Goal: Check status: Check status

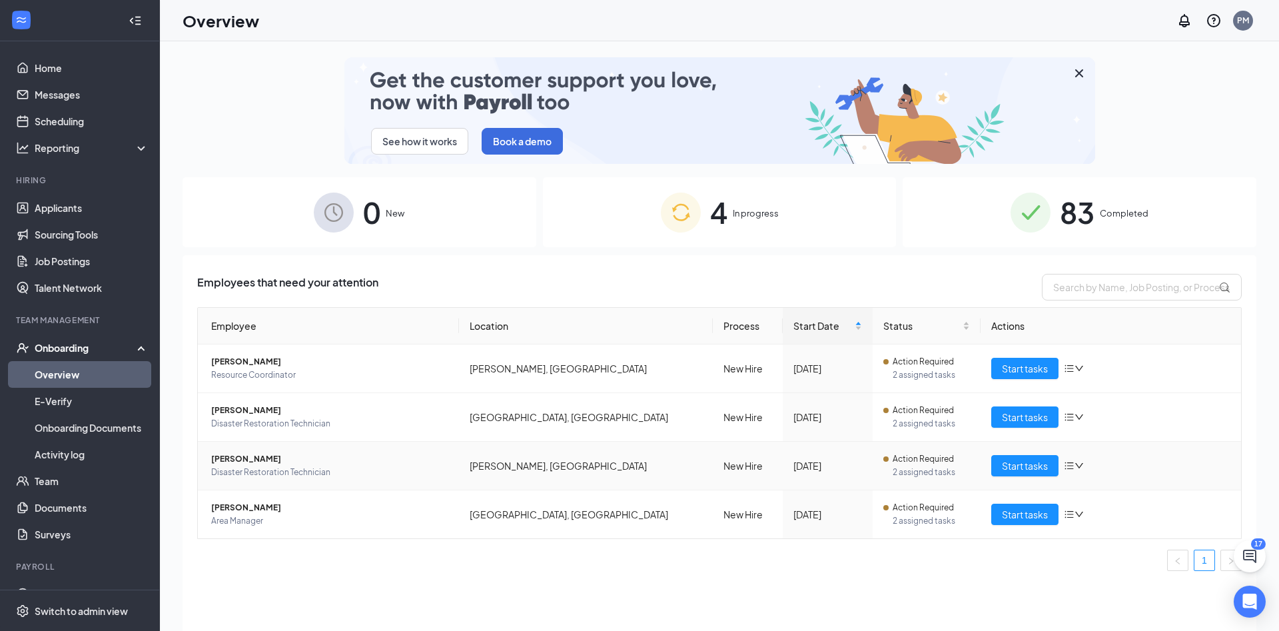
click at [428, 460] on span "[PERSON_NAME]" at bounding box center [329, 458] width 237 height 13
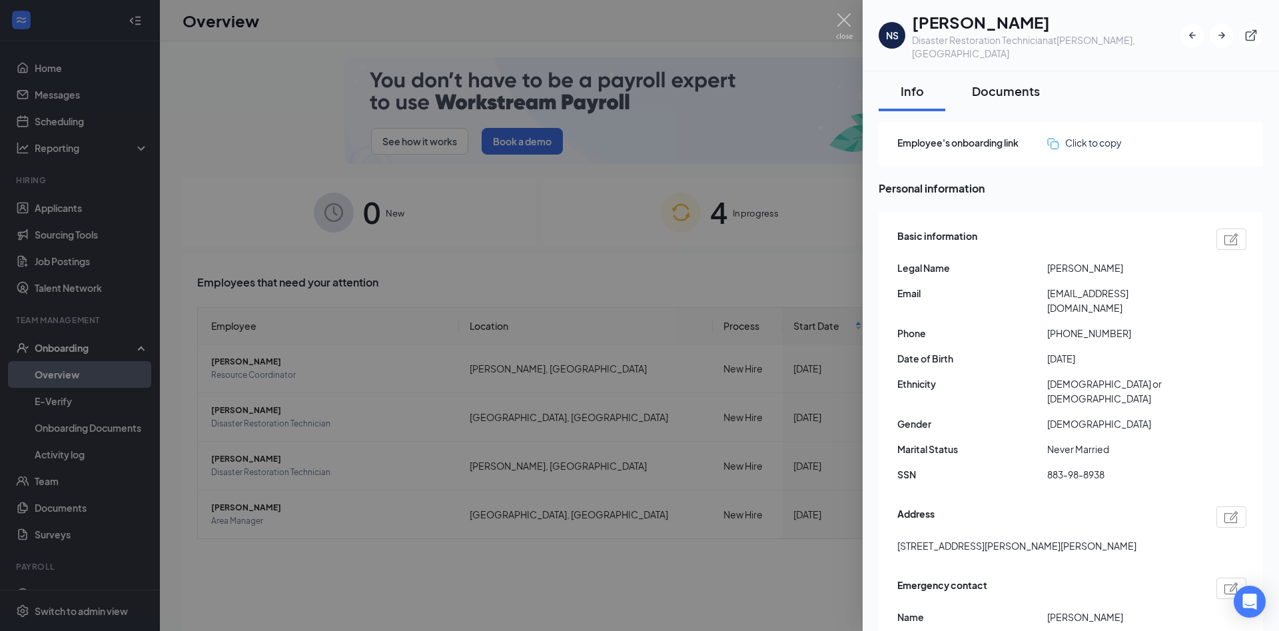
click at [1008, 83] on div "Documents" at bounding box center [1006, 91] width 68 height 17
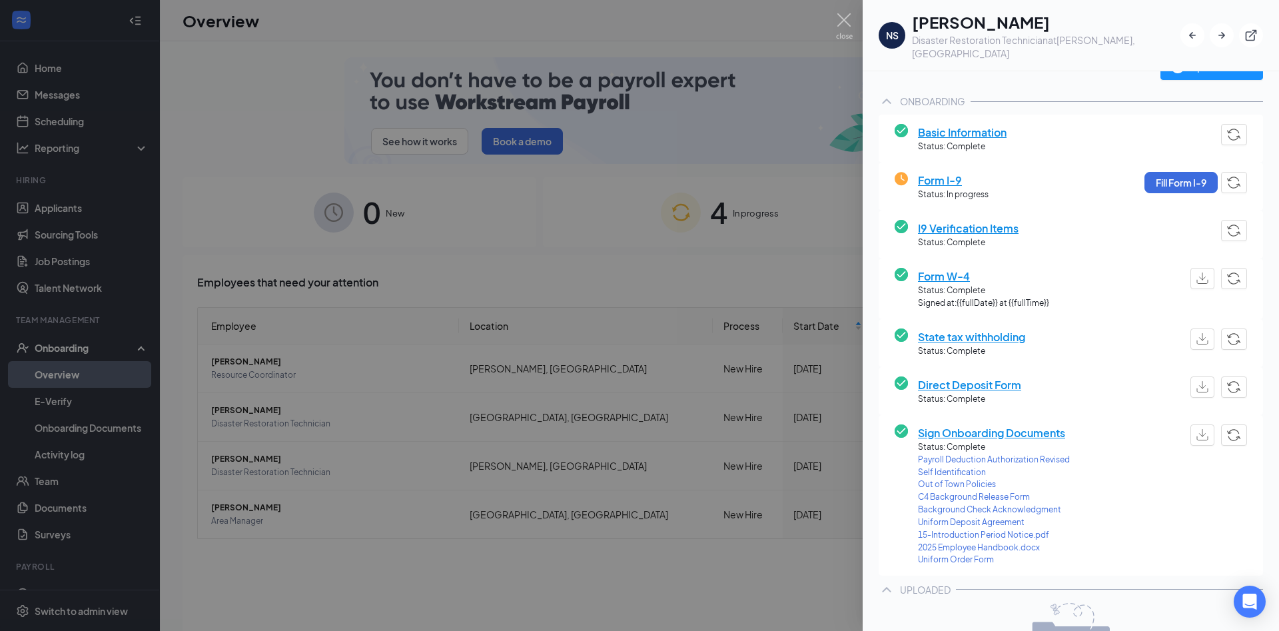
scroll to position [144, 0]
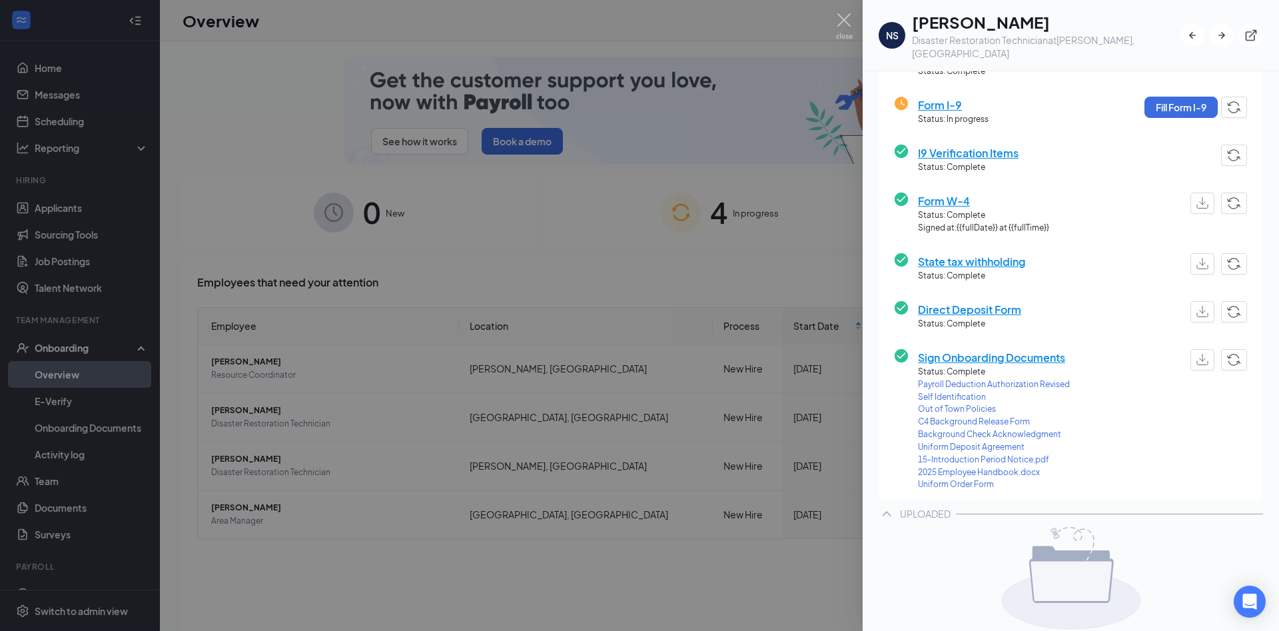
click at [984, 301] on span "Direct Deposit Form" at bounding box center [969, 309] width 103 height 17
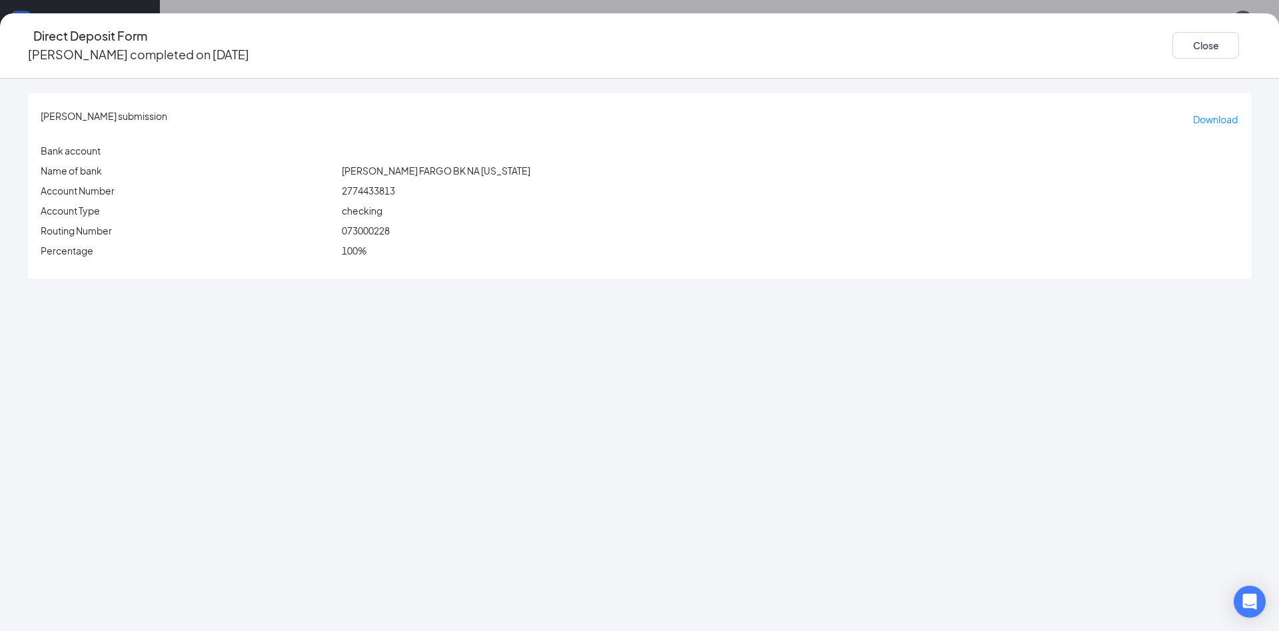
drag, startPoint x: 492, startPoint y: 350, endPoint x: 502, endPoint y: 350, distance: 10.7
click at [494, 350] on div "[PERSON_NAME] submission Download Bank account Name of bank [PERSON_NAME] FARGO…" at bounding box center [639, 355] width 1279 height 552
click at [1172, 43] on button "Close" at bounding box center [1205, 45] width 67 height 27
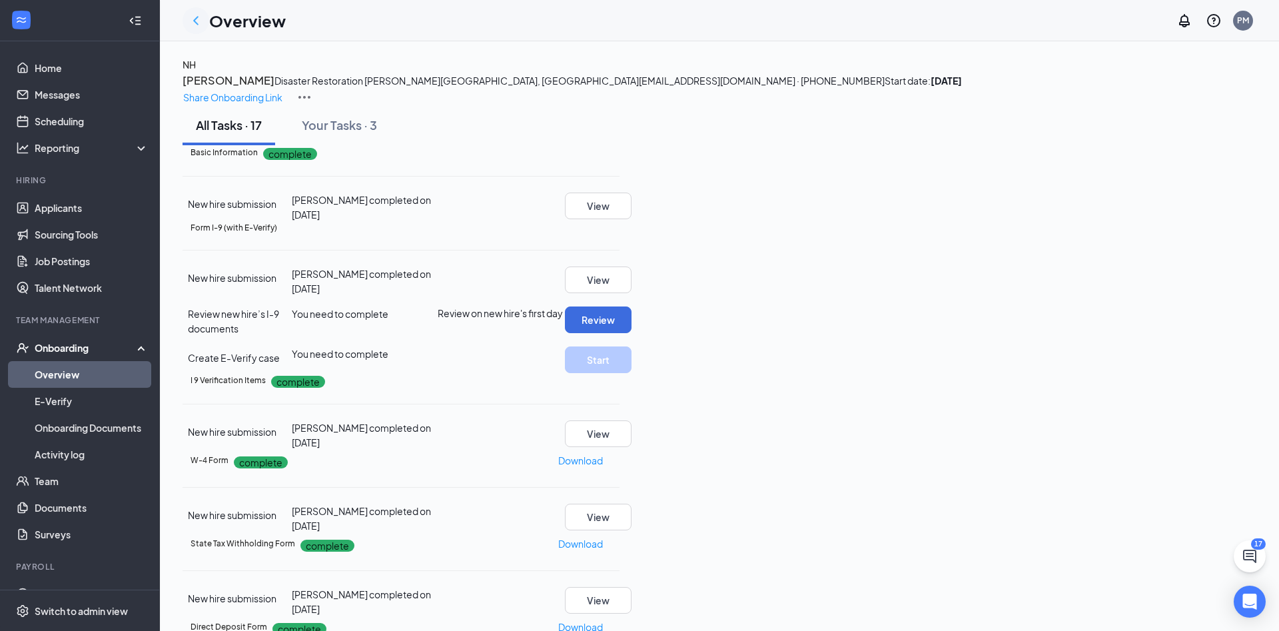
click at [195, 21] on icon "ChevronLeft" at bounding box center [195, 20] width 5 height 9
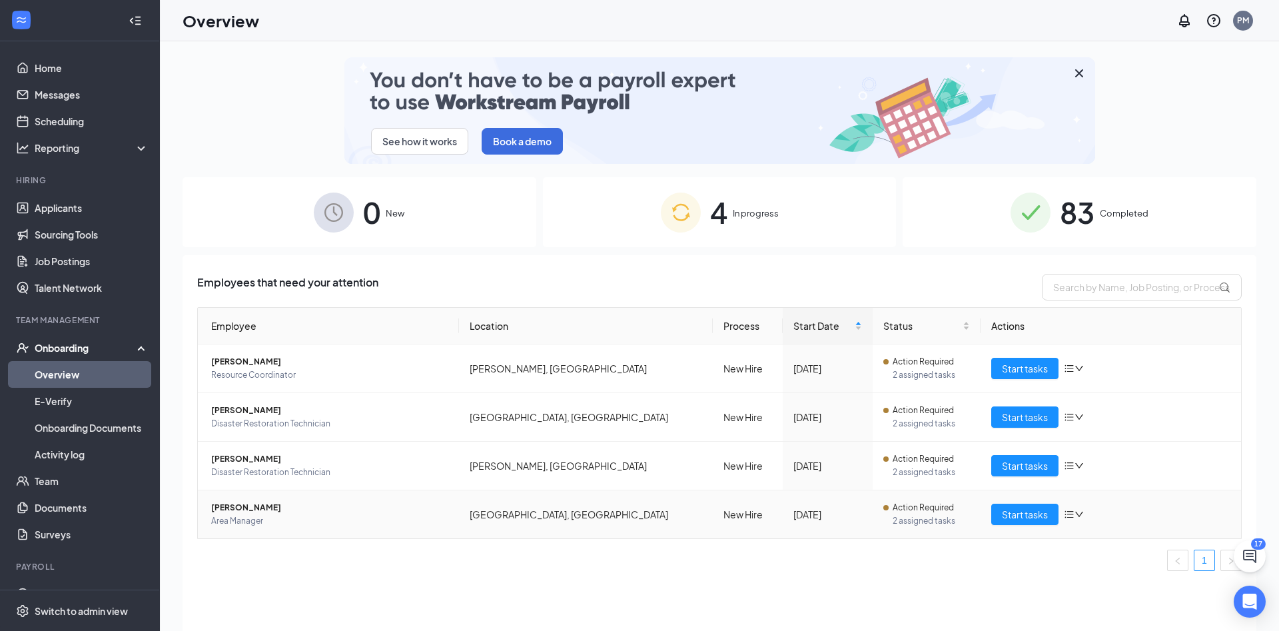
click at [485, 504] on td "[GEOGRAPHIC_DATA], [GEOGRAPHIC_DATA]" at bounding box center [586, 514] width 254 height 48
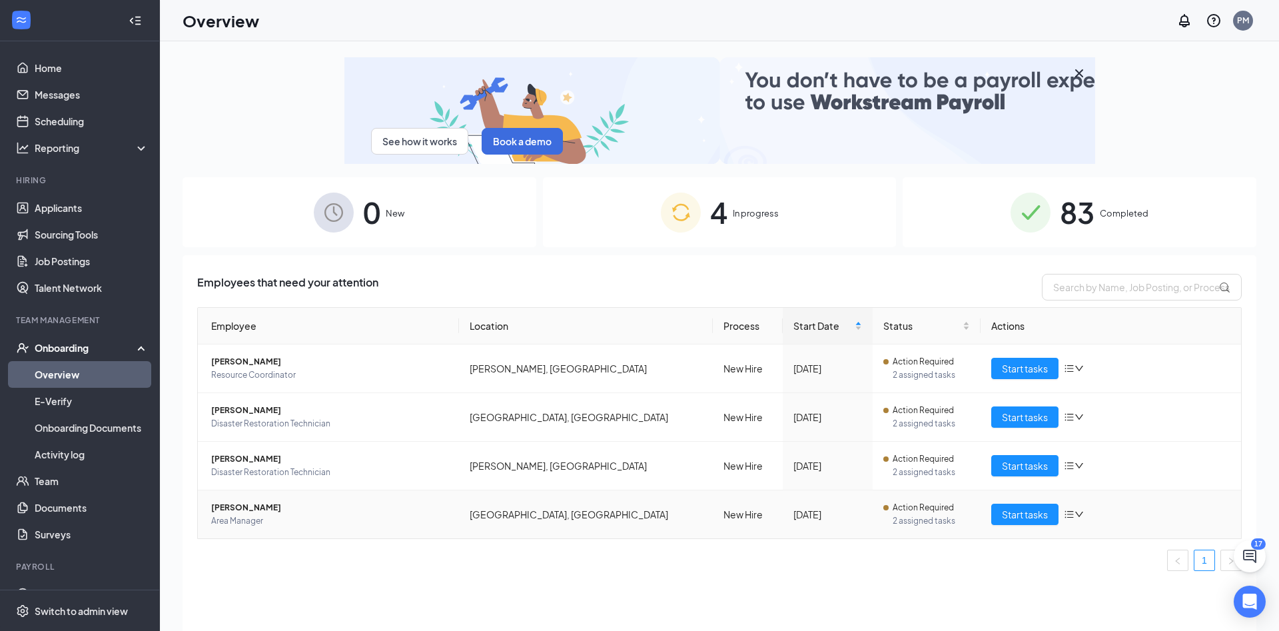
click at [320, 507] on span "[PERSON_NAME]" at bounding box center [329, 507] width 237 height 13
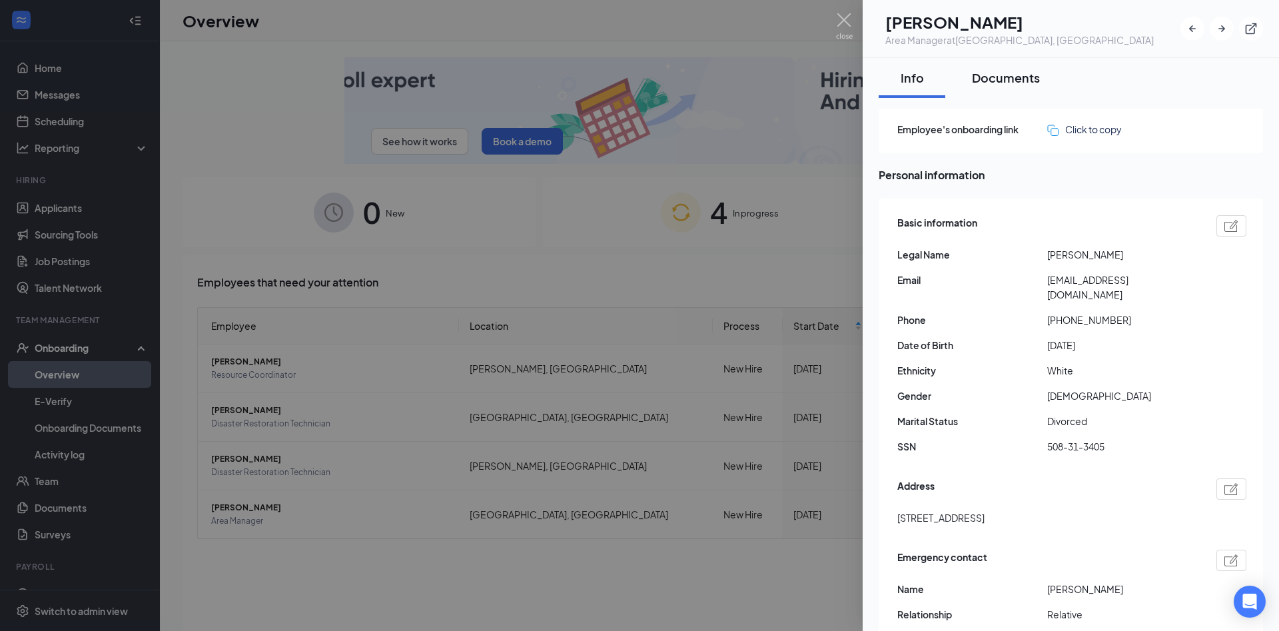
click at [998, 78] on div "Documents" at bounding box center [1006, 77] width 68 height 17
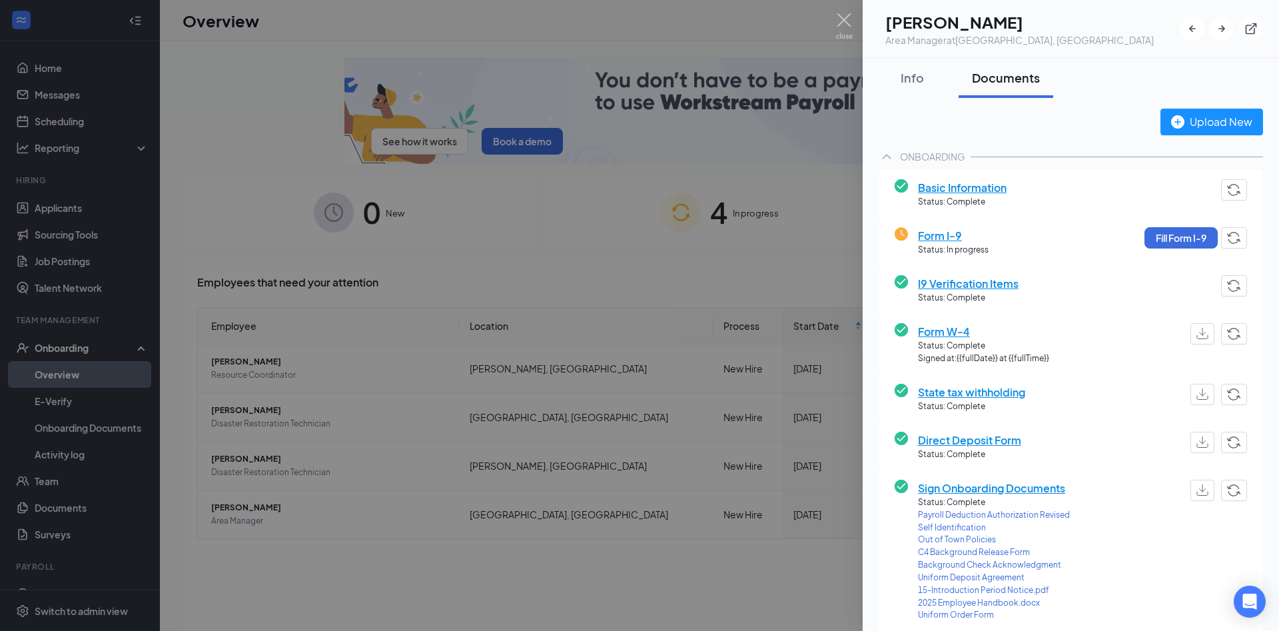
click at [986, 442] on span "Direct Deposit Form" at bounding box center [969, 440] width 103 height 17
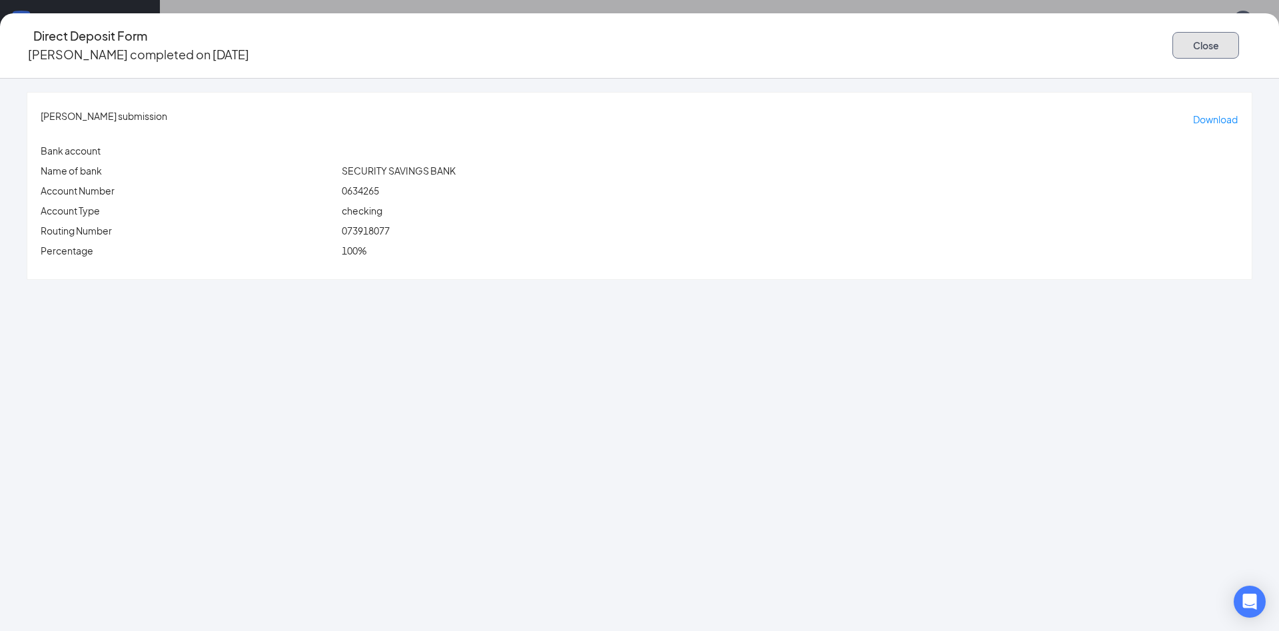
click at [1172, 35] on button "Close" at bounding box center [1205, 45] width 67 height 27
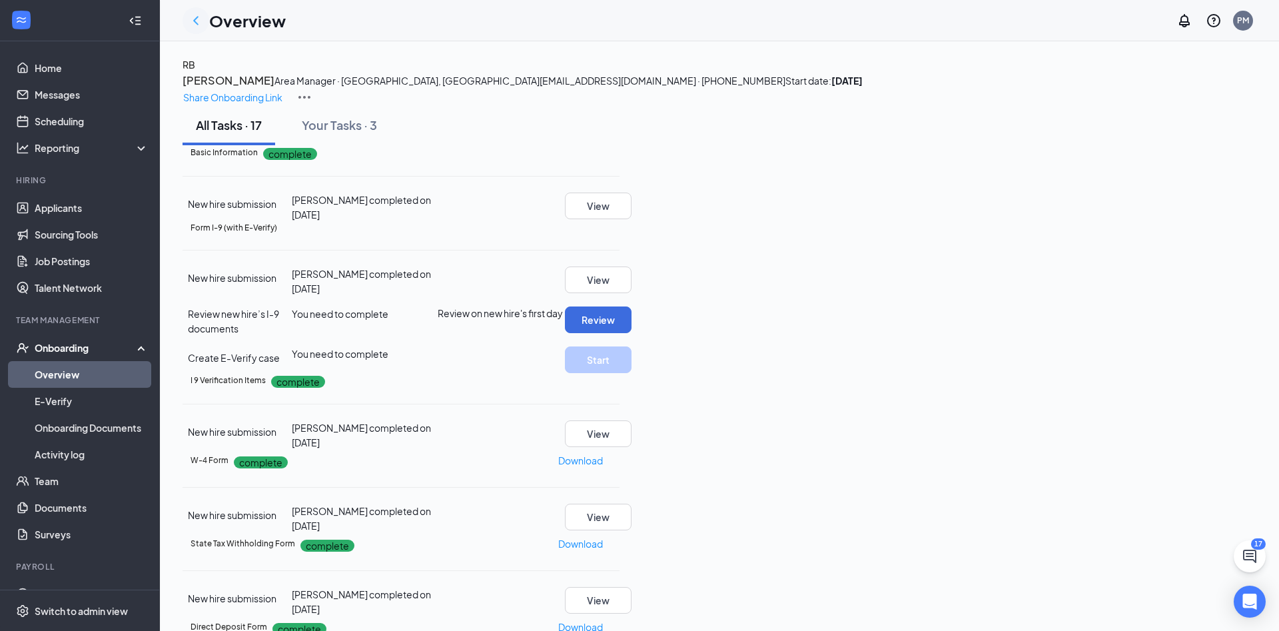
click at [194, 22] on icon "ChevronLeft" at bounding box center [196, 21] width 16 height 16
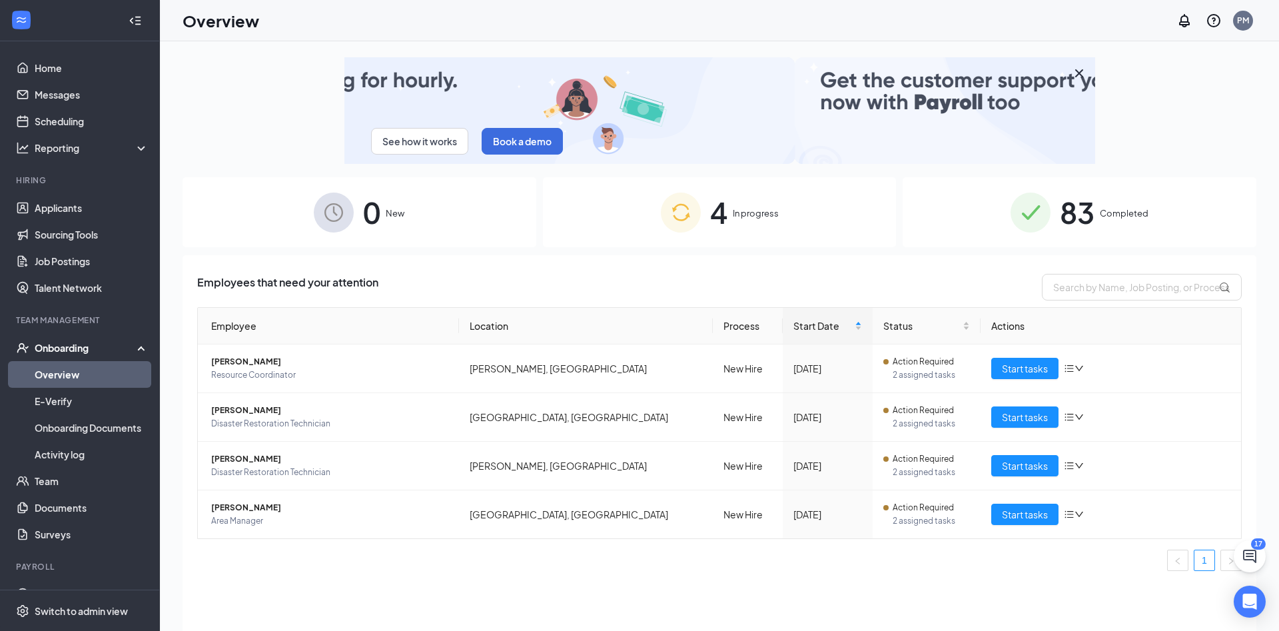
scroll to position [23, 0]
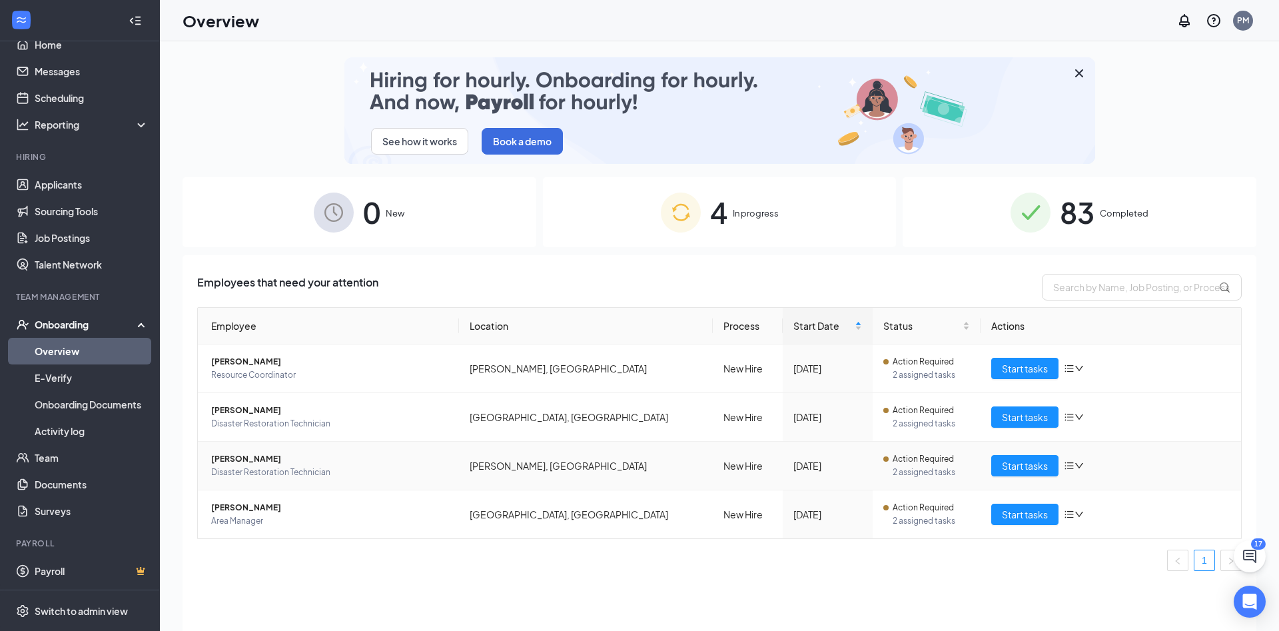
click at [300, 457] on span "[PERSON_NAME]" at bounding box center [329, 458] width 237 height 13
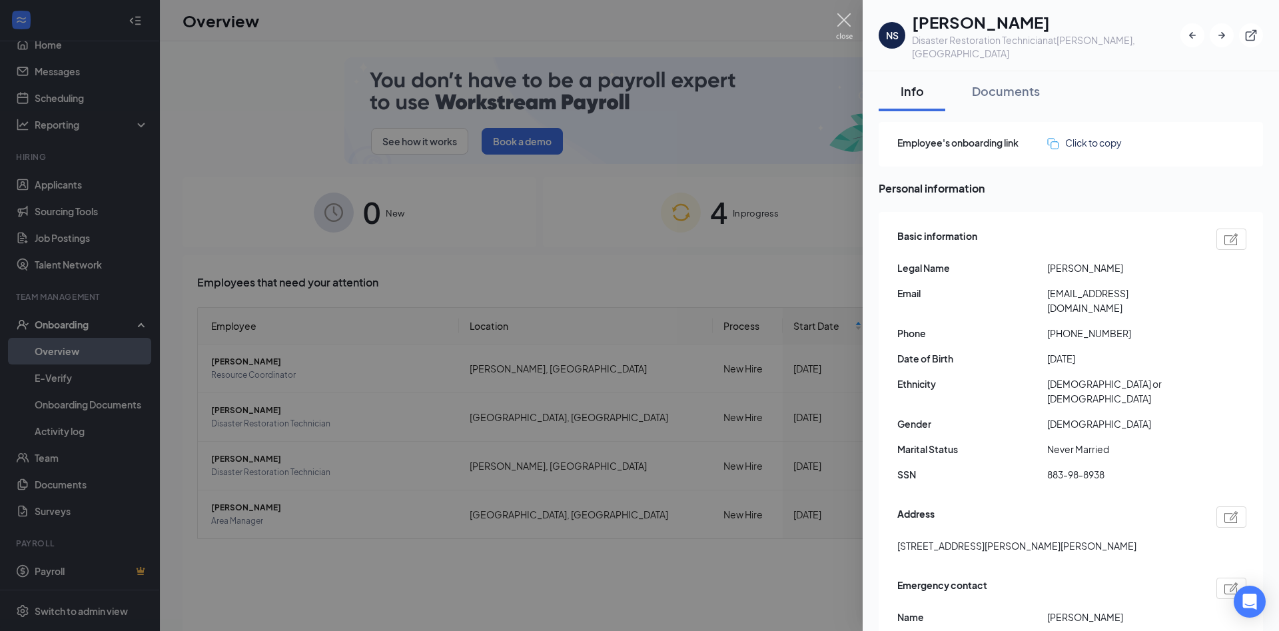
click at [841, 15] on img at bounding box center [844, 26] width 17 height 26
